Goal: Find specific page/section: Find specific page/section

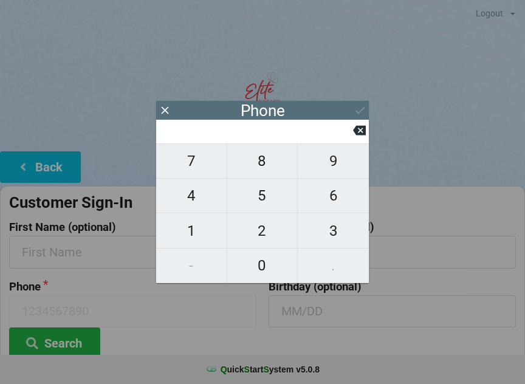
click at [270, 165] on span "8" at bounding box center [262, 161] width 71 height 26
type input "8"
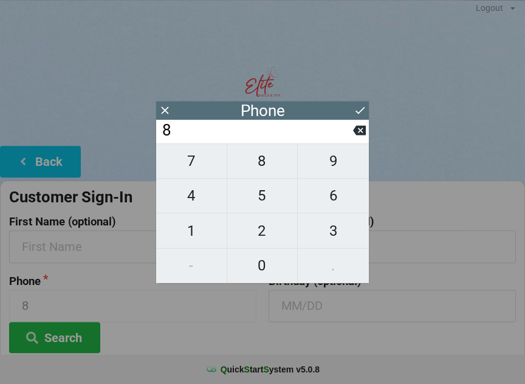
click at [332, 199] on span "6" at bounding box center [333, 196] width 71 height 26
type input "86"
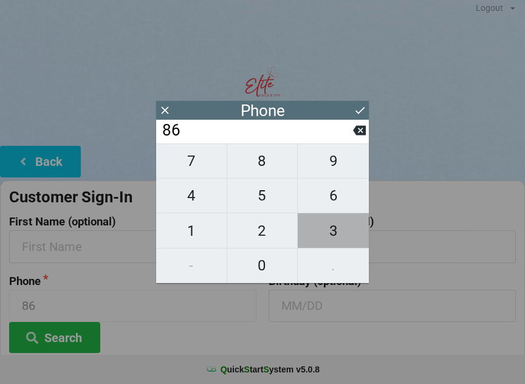
click at [329, 235] on span "3" at bounding box center [333, 231] width 71 height 26
type input "863"
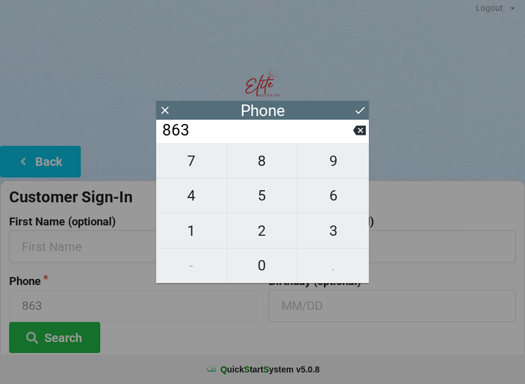
click at [258, 234] on span "2" at bounding box center [262, 231] width 71 height 26
type input "8632"
click at [255, 232] on span "2" at bounding box center [262, 231] width 71 height 26
type input "86322"
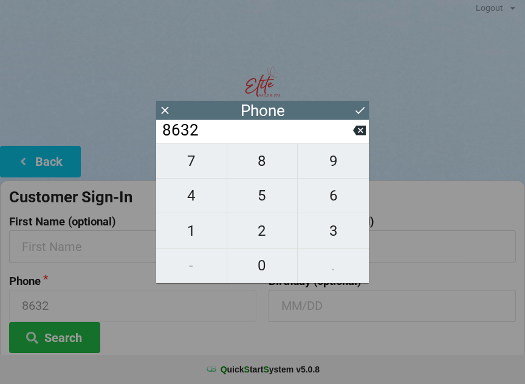
type input "86322"
click at [193, 234] on span "1" at bounding box center [191, 231] width 71 height 26
type input "863221"
click at [255, 202] on span "5" at bounding box center [262, 196] width 71 height 26
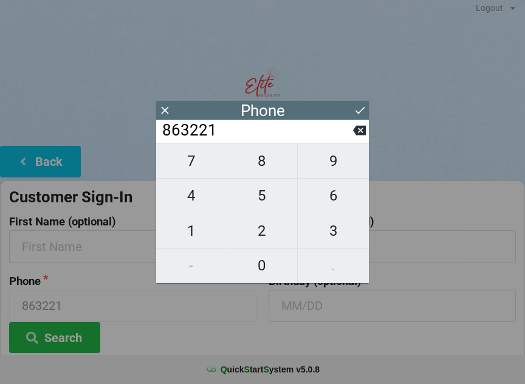
type input "8632215"
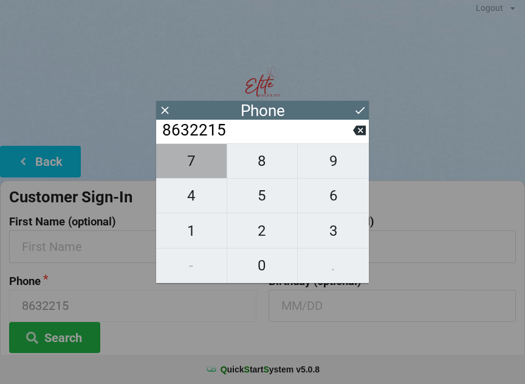
click at [197, 165] on span "7" at bounding box center [191, 161] width 71 height 26
type input "86322157"
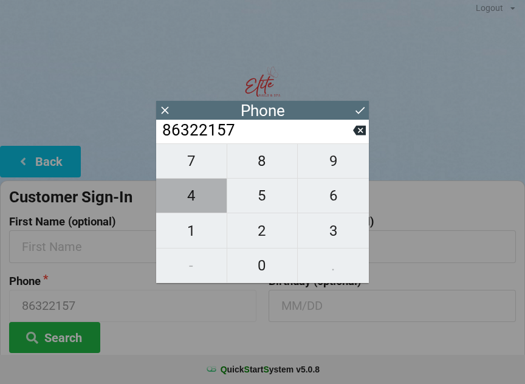
click at [199, 204] on span "4" at bounding box center [191, 196] width 71 height 26
type input "863221574"
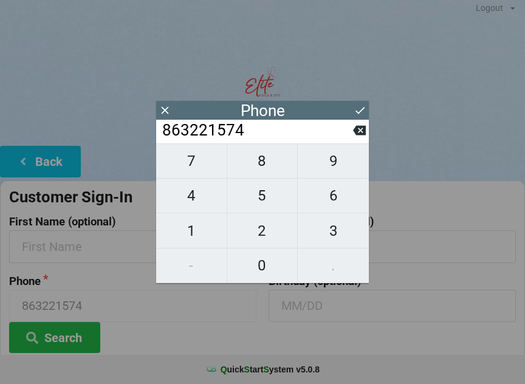
click at [272, 169] on span "8" at bounding box center [262, 161] width 71 height 26
type input "8632215748"
click at [354, 112] on icon at bounding box center [360, 110] width 13 height 13
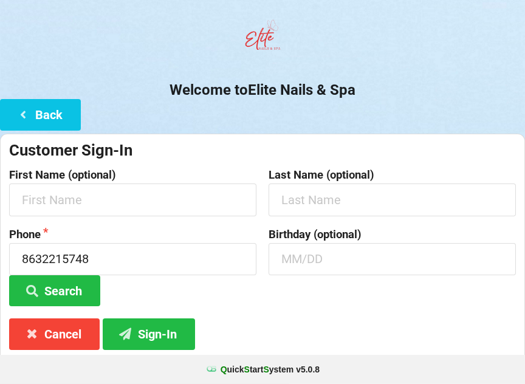
scroll to position [91, 0]
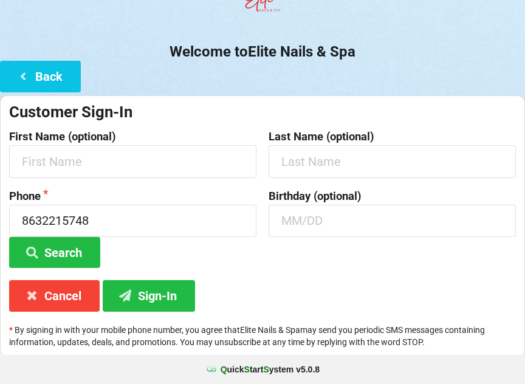
click at [64, 250] on button "Search" at bounding box center [54, 252] width 91 height 31
click at [69, 265] on button "Search" at bounding box center [54, 252] width 91 height 31
click at [83, 252] on button "Search" at bounding box center [54, 252] width 91 height 31
click at [75, 249] on button "Search" at bounding box center [54, 252] width 91 height 31
click at [77, 250] on button "Search" at bounding box center [54, 252] width 91 height 31
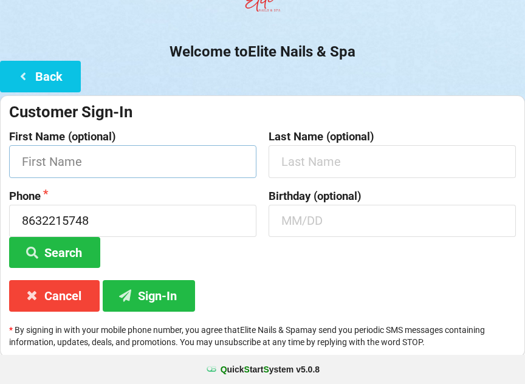
click at [81, 165] on input "text" at bounding box center [132, 161] width 247 height 32
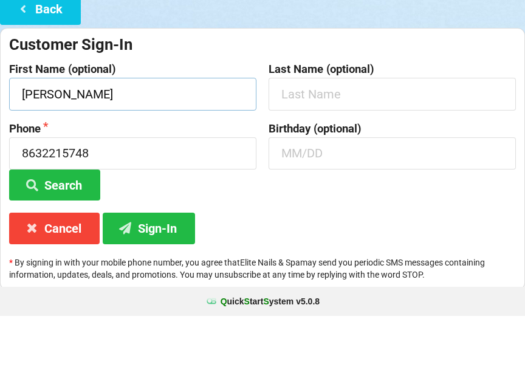
type input "[PERSON_NAME]"
click at [55, 238] on button "Search" at bounding box center [54, 253] width 91 height 31
click at [475, 205] on input "text" at bounding box center [392, 221] width 247 height 32
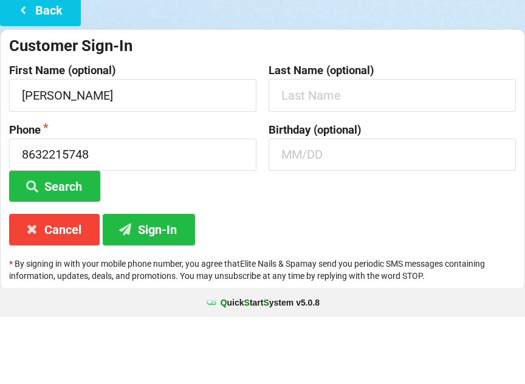
click at [49, 61] on button "Back" at bounding box center [40, 76] width 81 height 31
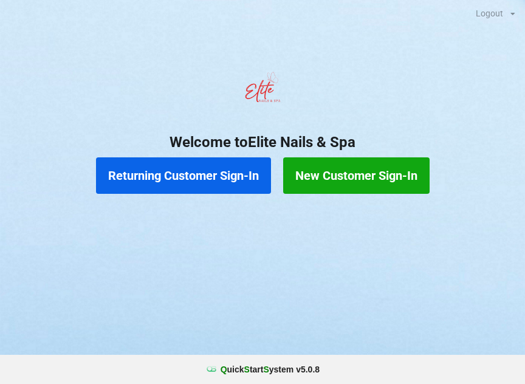
click at [207, 173] on button "Returning Customer Sign-In" at bounding box center [183, 175] width 175 height 36
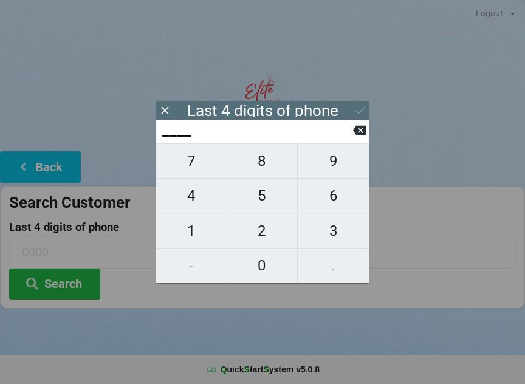
click at [266, 196] on span "5" at bounding box center [262, 196] width 71 height 26
type input "5___"
click at [207, 165] on span "7" at bounding box center [191, 161] width 71 height 26
type input "57__"
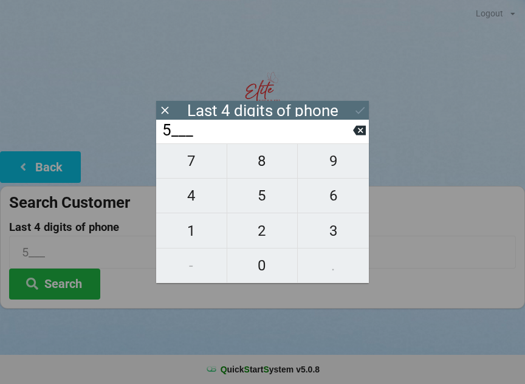
type input "57__"
click at [205, 199] on span "4" at bounding box center [191, 196] width 71 height 26
type input "574_"
click at [265, 169] on span "8" at bounding box center [262, 161] width 71 height 26
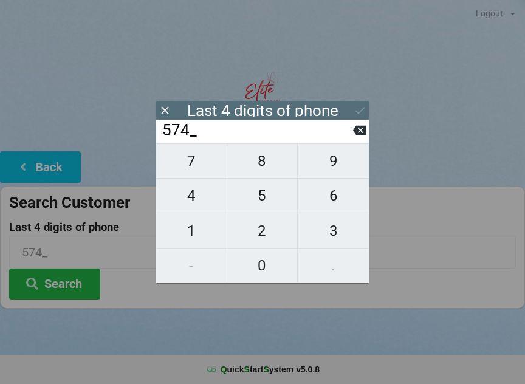
type input "5748"
click at [238, 128] on input "5748" at bounding box center [257, 130] width 192 height 19
click at [359, 111] on icon at bounding box center [360, 110] width 13 height 13
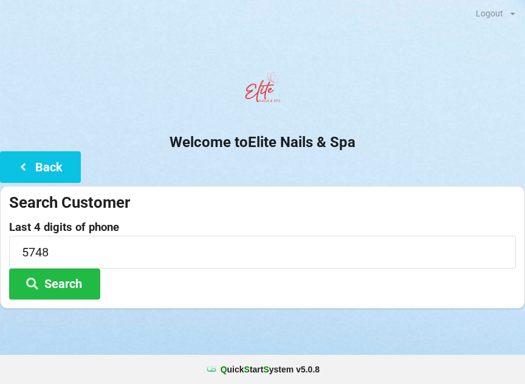
click at [82, 283] on button "Search" at bounding box center [54, 284] width 91 height 31
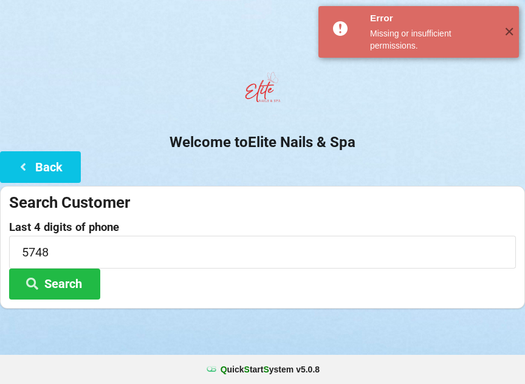
click at [87, 277] on button "Search" at bounding box center [54, 284] width 91 height 31
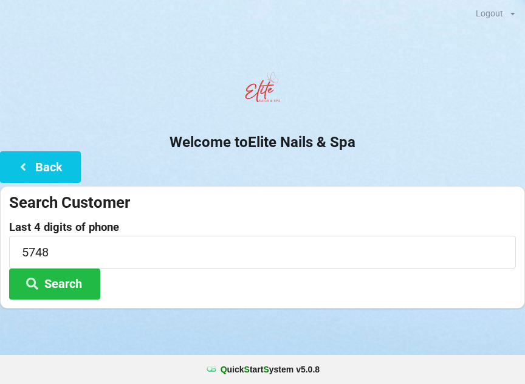
click at [77, 170] on button "Back" at bounding box center [40, 166] width 81 height 31
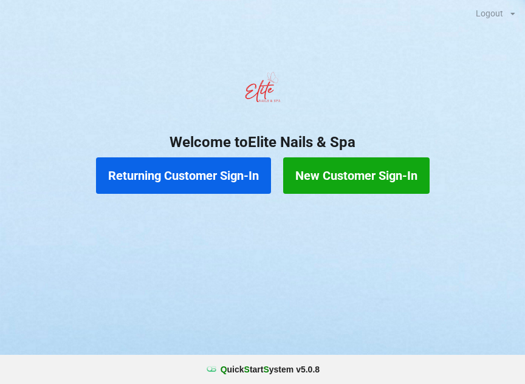
click at [363, 177] on button "New Customer Sign-In" at bounding box center [356, 175] width 146 height 36
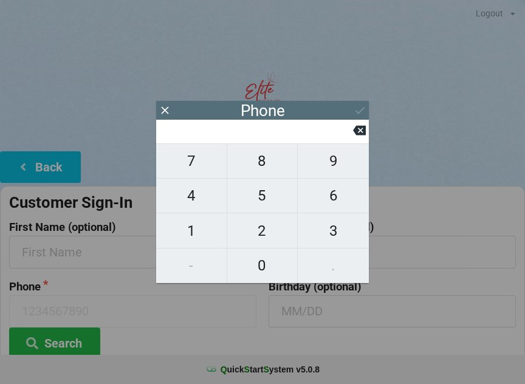
click at [267, 174] on span "8" at bounding box center [262, 161] width 71 height 26
type input "8"
click at [342, 202] on span "6" at bounding box center [333, 196] width 71 height 26
type input "86"
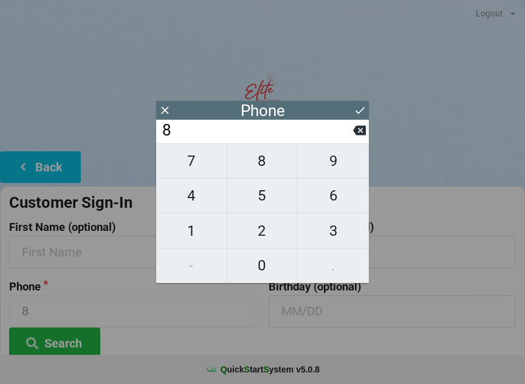
type input "86"
click at [328, 235] on span "3" at bounding box center [333, 231] width 71 height 26
type input "863"
click at [264, 233] on span "2" at bounding box center [262, 231] width 71 height 26
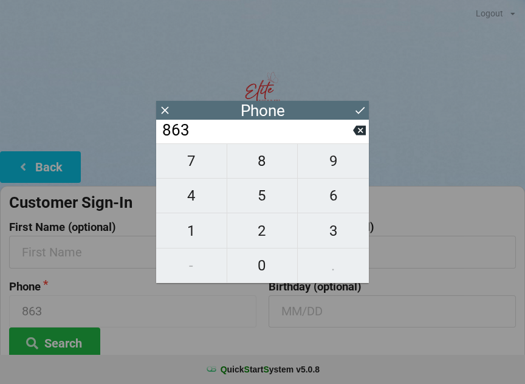
type input "8632"
click at [267, 235] on span "2" at bounding box center [262, 231] width 71 height 26
type input "86322"
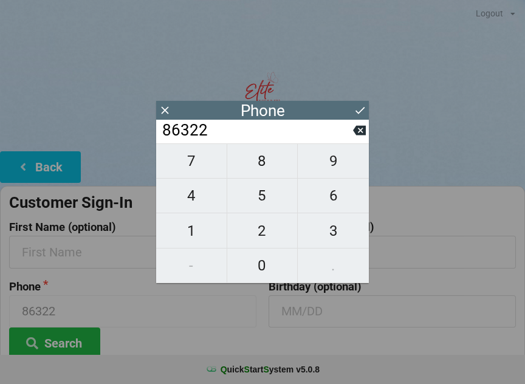
click at [199, 239] on span "1" at bounding box center [191, 231] width 71 height 26
type input "863221"
click at [252, 204] on span "5" at bounding box center [262, 196] width 71 height 26
type input "8632215"
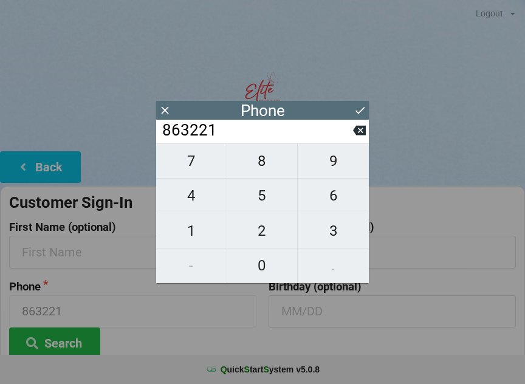
type input "8632215"
click at [200, 168] on span "7" at bounding box center [191, 161] width 71 height 26
type input "86322157"
click at [198, 205] on span "4" at bounding box center [191, 196] width 71 height 26
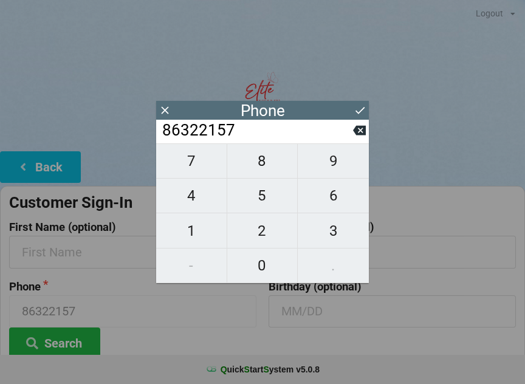
type input "863221574"
click at [268, 167] on span "8" at bounding box center [262, 161] width 71 height 26
type input "8632215748"
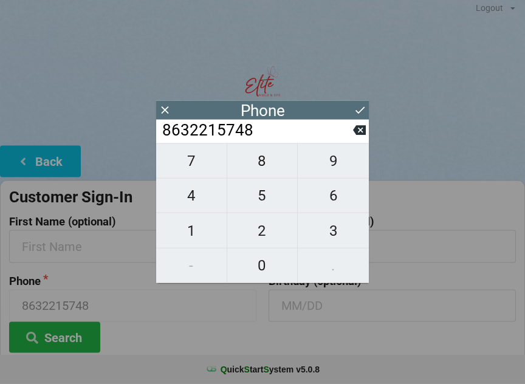
scroll to position [6, 0]
click at [360, 109] on icon at bounding box center [360, 110] width 13 height 13
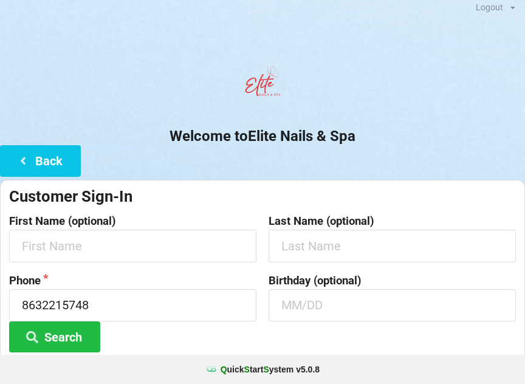
click at [77, 333] on button "Search" at bounding box center [54, 337] width 91 height 31
click at [77, 328] on button "Search" at bounding box center [54, 337] width 91 height 31
click at [95, 332] on button "Search" at bounding box center [54, 337] width 91 height 31
click at [81, 339] on button "Search" at bounding box center [54, 337] width 91 height 31
click at [86, 342] on button "Search" at bounding box center [54, 337] width 91 height 31
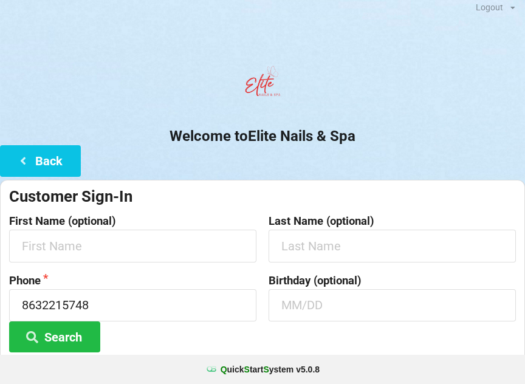
click at [86, 347] on button "Search" at bounding box center [54, 337] width 91 height 31
click at [77, 323] on button "Search" at bounding box center [54, 337] width 91 height 31
click at [63, 335] on button "Search" at bounding box center [54, 337] width 91 height 31
click at [57, 343] on button "Search" at bounding box center [54, 337] width 91 height 31
click at [55, 344] on button "Search" at bounding box center [54, 337] width 91 height 31
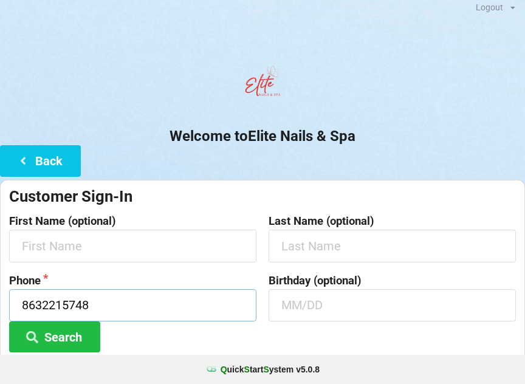
click at [99, 299] on input "8632215748" at bounding box center [132, 305] width 247 height 32
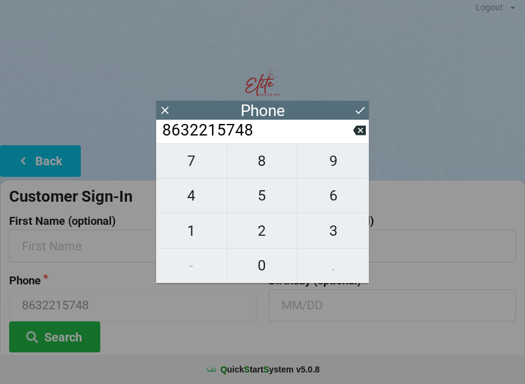
click at [353, 137] on input "8632215748" at bounding box center [257, 130] width 192 height 19
click at [362, 136] on icon at bounding box center [359, 131] width 13 height 10
type input "863221574"
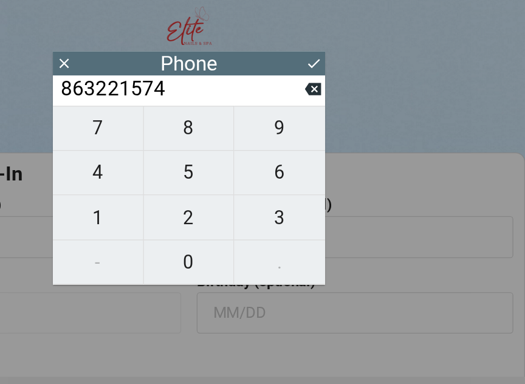
click at [159, 104] on icon at bounding box center [165, 110] width 13 height 13
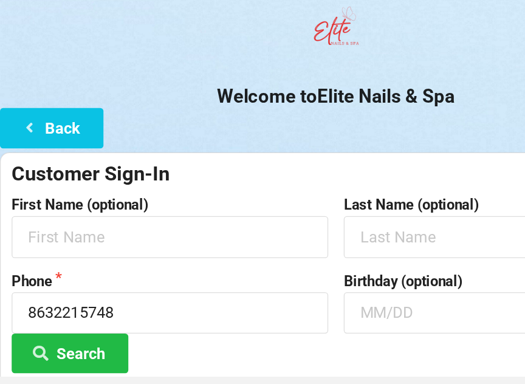
click at [79, 322] on button "Search" at bounding box center [54, 337] width 91 height 31
click at [53, 145] on button "Back" at bounding box center [40, 160] width 81 height 31
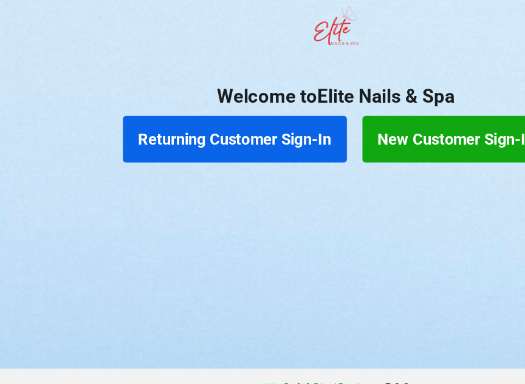
click at [336, 157] on button "New Customer Sign-In" at bounding box center [356, 175] width 146 height 36
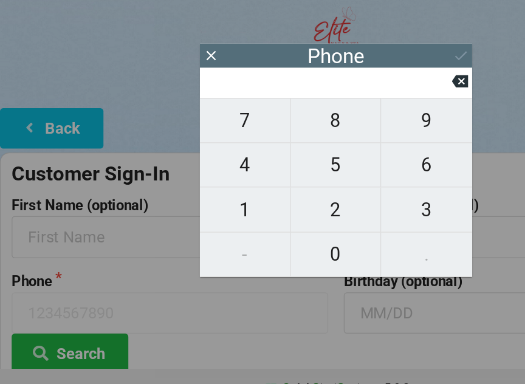
click at [169, 104] on icon at bounding box center [165, 110] width 13 height 13
